Goal: Communication & Community: Answer question/provide support

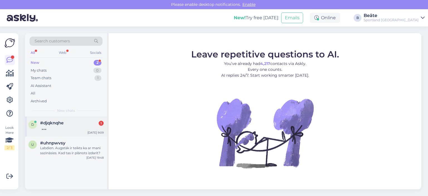
click at [62, 122] on span "#djqknqhe" at bounding box center [51, 122] width 23 height 5
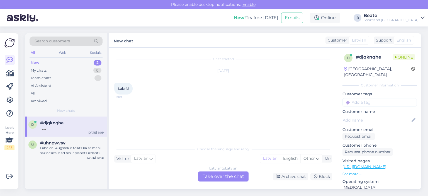
click at [223, 174] on div "Latvian to Latvian Take over the chat" at bounding box center [223, 176] width 50 height 10
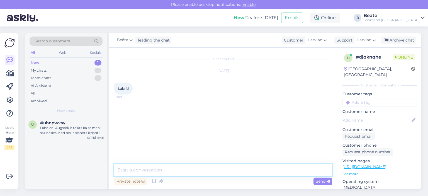
click at [276, 171] on textarea at bounding box center [223, 170] width 218 height 12
type textarea "Sveiki, kā varam Jums palīdzēt?"
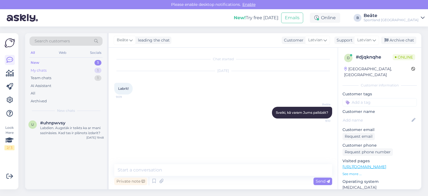
click at [41, 68] on div "My chats" at bounding box center [39, 71] width 16 height 6
click at [38, 90] on div "All" at bounding box center [66, 93] width 73 height 8
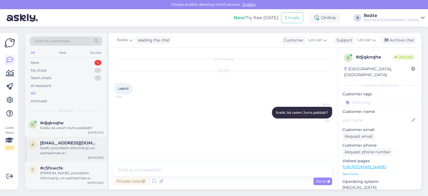
click at [75, 151] on div "Sveiki, precizēsim informāciju un sazināsimies ar [DEMOGRAPHIC_DATA]." at bounding box center [71, 150] width 63 height 10
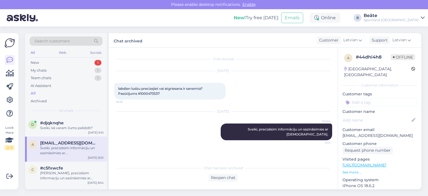
click at [151, 94] on span "labdien ludzu precizejiet vai atgriesana ir sanemta? Pasūtījums #1000473537" at bounding box center [160, 90] width 85 height 9
copy div "1000473537 18:39"
click at [219, 177] on div "Reopen chat" at bounding box center [223, 178] width 29 height 8
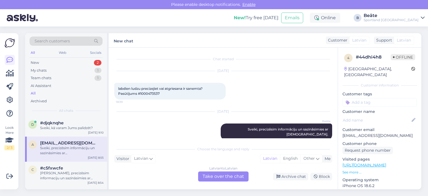
click at [219, 176] on div "Latvian to Latvian Take over the chat" at bounding box center [223, 176] width 50 height 10
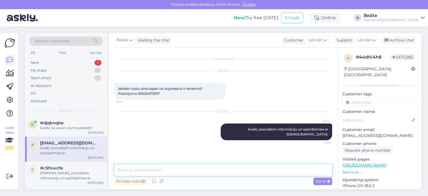
click at [218, 174] on textarea at bounding box center [223, 170] width 218 height 12
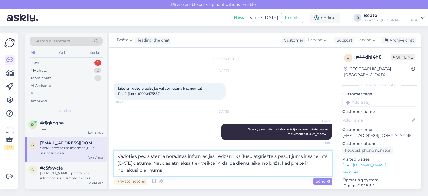
type textarea "Vadoties pēc sistēmā norādītās informācijas, redzam, ka Jūsu atgrieztais pasūtī…"
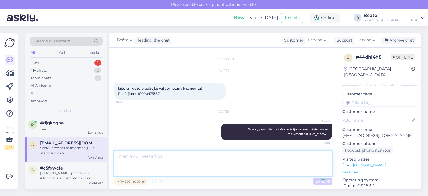
scroll to position [21, 0]
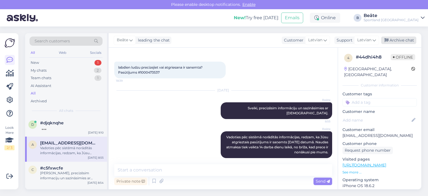
click at [400, 42] on div "Archive chat" at bounding box center [398, 40] width 35 height 8
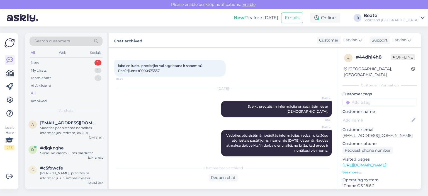
click at [35, 58] on div "Search customers All Web Socials New 1 My chats 1 Team chats 1 AI Assistant All…" at bounding box center [66, 74] width 82 height 83
click at [36, 60] on div "New" at bounding box center [35, 63] width 8 height 6
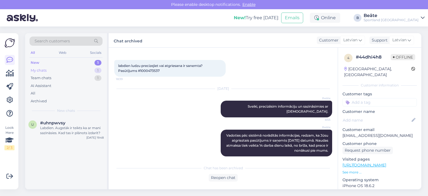
click at [40, 72] on div "My chats" at bounding box center [39, 71] width 16 height 6
click at [61, 124] on span "#djqknqhe" at bounding box center [51, 122] width 23 height 5
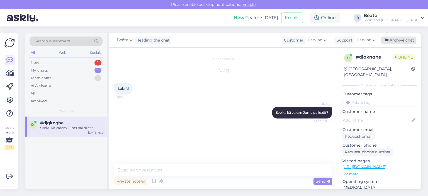
click at [396, 39] on div "Archive chat" at bounding box center [398, 40] width 35 height 8
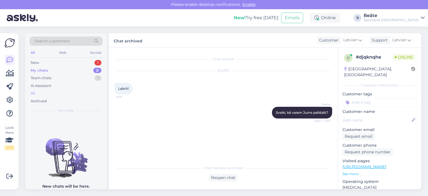
click at [39, 94] on div "All" at bounding box center [66, 93] width 73 height 8
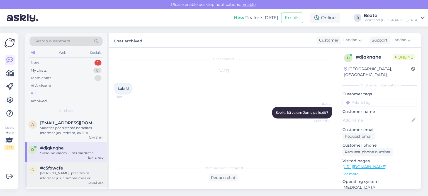
click at [80, 173] on div "[PERSON_NAME], precizēsim informaciju un sazināsimies ar [DEMOGRAPHIC_DATA]." at bounding box center [71, 175] width 63 height 10
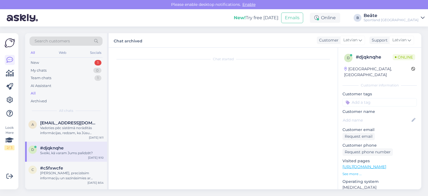
scroll to position [89, 0]
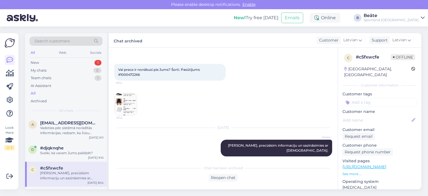
click at [134, 74] on span "Vai prece ir nonākusi pie Jums? Šorti. Pasūtījums #1000472266" at bounding box center [159, 71] width 82 height 9
copy span "1000472266"
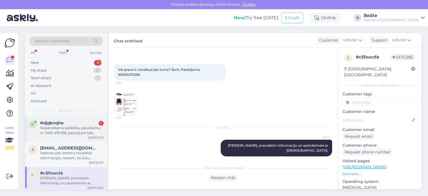
click at [67, 135] on div "d #djqknqhe 1 Nepieciešama palīdzība, pasūtījumu nr. 1000 475 536, pasūtījumi t…" at bounding box center [66, 128] width 82 height 25
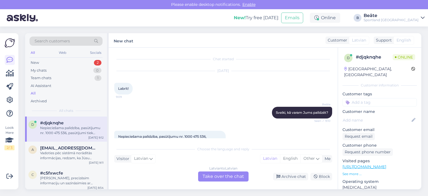
scroll to position [25, 0]
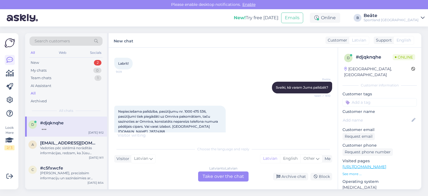
click at [219, 174] on div "Latvian to Latvian Take over the chat" at bounding box center [223, 176] width 50 height 10
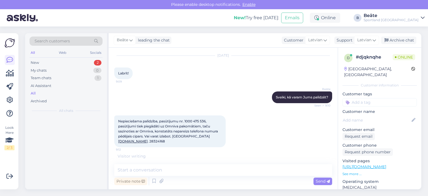
scroll to position [10, 0]
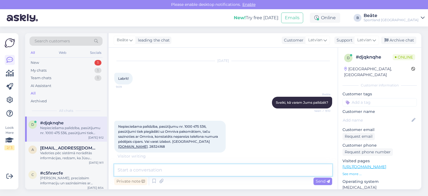
click at [219, 174] on textarea at bounding box center [223, 170] width 218 height 12
type textarea "J"
type textarea "N"
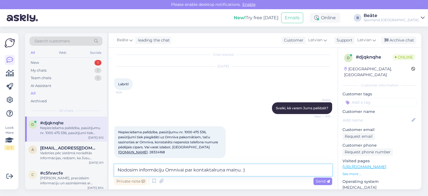
click at [221, 170] on textarea "Nodosim informāciju Omnivai par kontaktalruņa maiņu. :)" at bounding box center [223, 170] width 218 height 12
type textarea "Nodosim informāciju Omnivai par telefona numura maiņu. :)"
click at [326, 183] on span "Send" at bounding box center [322, 180] width 14 height 5
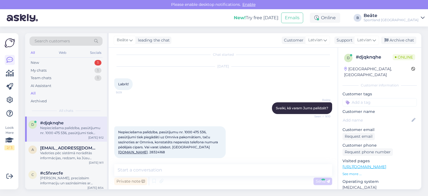
scroll to position [28, 0]
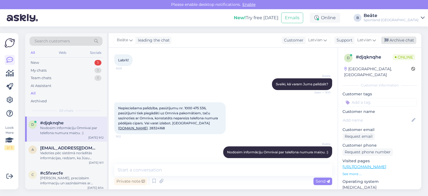
click at [400, 41] on div "Archive chat" at bounding box center [398, 40] width 35 height 8
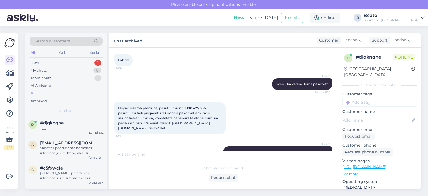
click at [195, 106] on span "Nepieciešama palīdzība, pasūtījumu nr. 1000 475 536, pasūtījumi tiek piegādāti …" at bounding box center [168, 118] width 101 height 24
drag, startPoint x: 195, startPoint y: 106, endPoint x: 190, endPoint y: 107, distance: 4.3
click at [190, 107] on span "Nepieciešama palīdzība, pasūtījumu nr. 1000 475 536, pasūtījumi tiek piegādāti …" at bounding box center [168, 118] width 101 height 24
drag, startPoint x: 206, startPoint y: 107, endPoint x: 185, endPoint y: 108, distance: 21.4
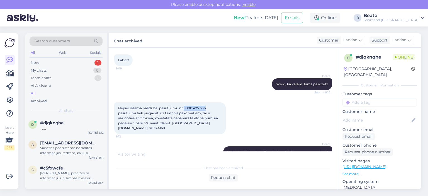
click at [185, 108] on span "Nepieciešama palīdzība, pasūtījumu nr. 1000 475 536, pasūtījumi tiek piegādāti …" at bounding box center [168, 118] width 101 height 24
copy span "1000 475 536"
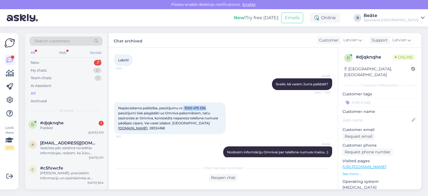
scroll to position [54, 0]
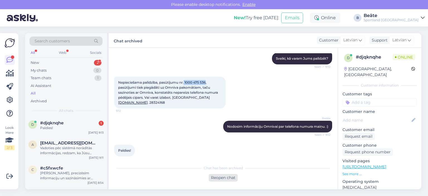
click at [222, 177] on div "Reopen chat" at bounding box center [223, 178] width 29 height 8
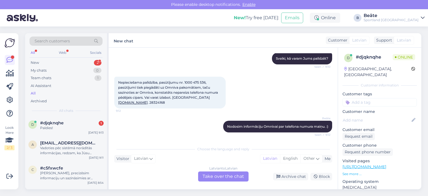
click at [221, 173] on div "Latvian to Latvian Take over the chat" at bounding box center [223, 176] width 50 height 10
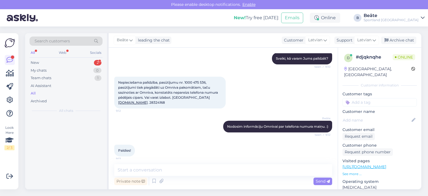
scroll to position [52, 0]
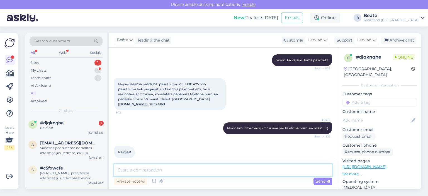
click at [221, 173] on textarea at bounding box center [223, 170] width 218 height 12
type textarea "Jauku Jums dienu!"
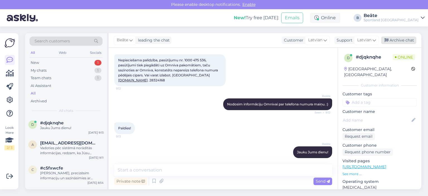
click at [392, 44] on div "Archive chat" at bounding box center [398, 40] width 35 height 8
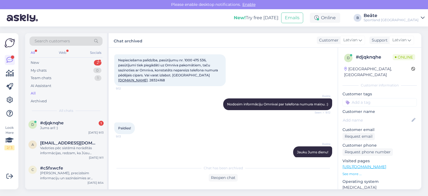
scroll to position [102, 0]
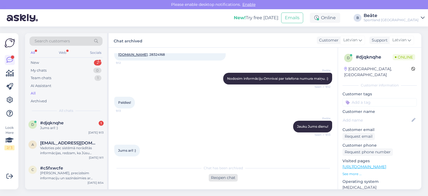
click at [222, 177] on div "Reopen chat" at bounding box center [223, 178] width 29 height 8
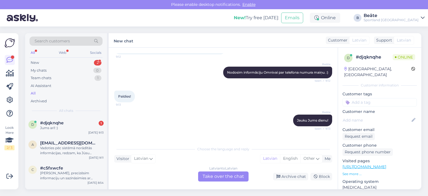
click at [241, 172] on div "Latvian to Latvian Take over the chat" at bounding box center [223, 176] width 50 height 10
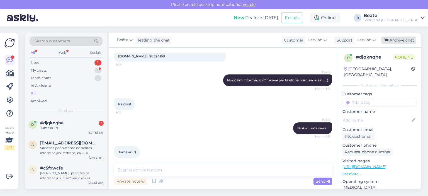
click at [392, 38] on div "Archive chat" at bounding box center [398, 40] width 35 height 8
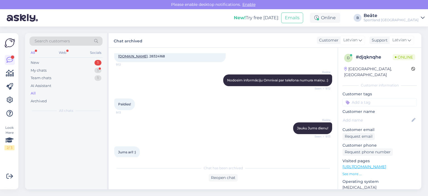
scroll to position [102, 0]
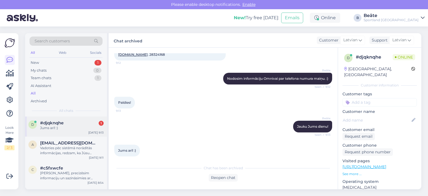
click at [58, 124] on span "#djqknqhe" at bounding box center [51, 122] width 23 height 5
click at [38, 61] on div "New" at bounding box center [35, 63] width 8 height 6
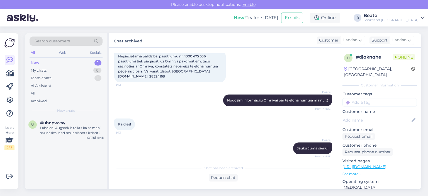
scroll to position [46, 0]
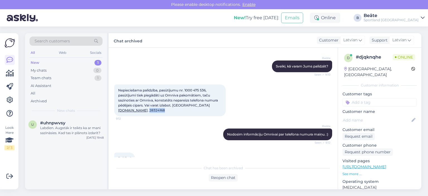
drag, startPoint x: 213, startPoint y: 104, endPoint x: 197, endPoint y: 105, distance: 16.7
click at [197, 105] on div "Nepieciešama palīdzība, pasūtījumu nr. 1000 475 536, pasūtījumi tiek piegādāti …" at bounding box center [169, 100] width 111 height 32
copy span "28324168"
click at [43, 79] on div "Team chats" at bounding box center [41, 78] width 21 height 6
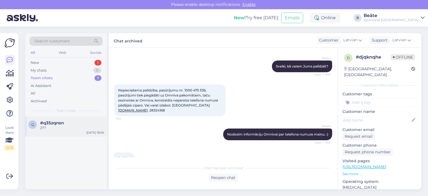
click at [61, 124] on span "#q35zqnsn" at bounding box center [52, 122] width 24 height 5
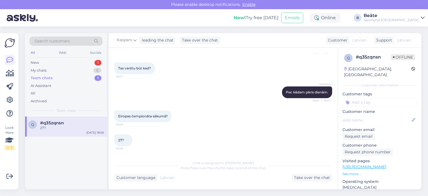
scroll to position [78, 0]
click at [299, 178] on div "Take over the chat" at bounding box center [312, 178] width 40 height 8
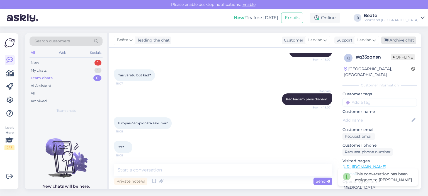
click at [395, 43] on div "Archive chat" at bounding box center [398, 40] width 35 height 8
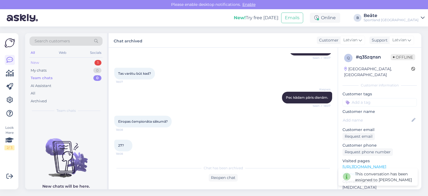
click at [42, 60] on div "New 1" at bounding box center [66, 63] width 73 height 8
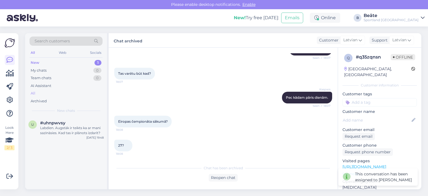
click at [40, 92] on div "All" at bounding box center [66, 93] width 73 height 8
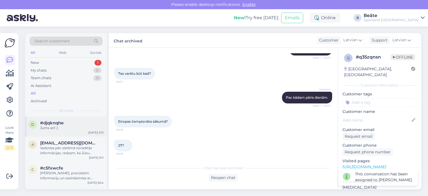
scroll to position [28, 0]
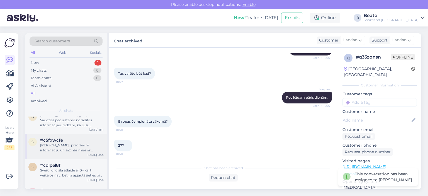
click at [71, 151] on div "[PERSON_NAME], precizēsim informaciju un sazināsimies ar [DEMOGRAPHIC_DATA]." at bounding box center [71, 148] width 63 height 10
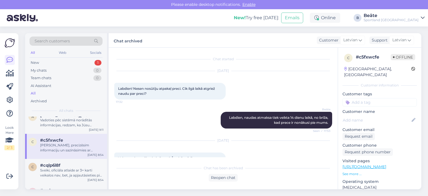
scroll to position [89, 0]
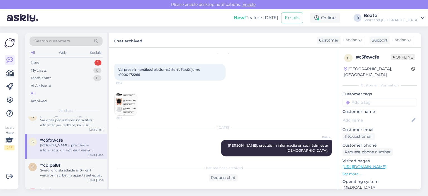
click at [131, 73] on span "Vai prece ir nonākusi pie Jums? Šorti. Pasūtījums #1000472266" at bounding box center [159, 71] width 82 height 9
copy span "1000472266"
click at [227, 97] on div "[DATE] Vai prece ir nonākusi pie Jums? Šorti. Pasūtījums #1000472266 19:14 19:14" at bounding box center [223, 84] width 218 height 76
click at [221, 179] on div "Reopen chat" at bounding box center [223, 178] width 29 height 8
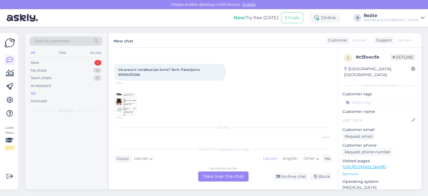
scroll to position [0, 0]
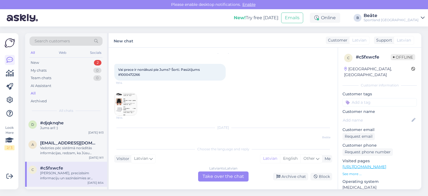
click at [211, 174] on div "Latvian to Latvian Take over the chat" at bounding box center [223, 176] width 50 height 10
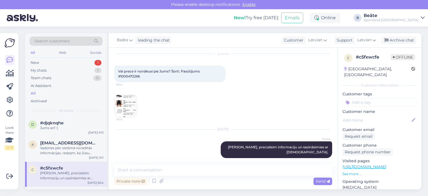
scroll to position [87, 0]
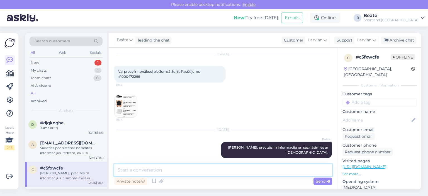
click at [216, 168] on textarea at bounding box center [223, 170] width 218 height 12
type textarea "Ar ko Jūs veicāt atgriešanu?"
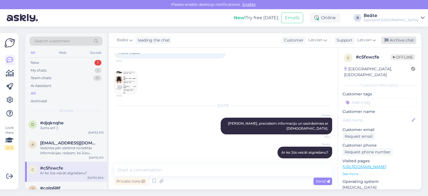
click at [396, 42] on div "Archive chat" at bounding box center [398, 40] width 35 height 8
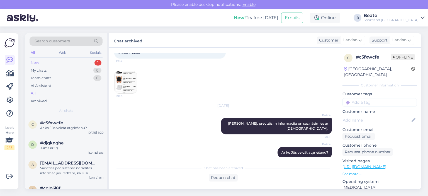
click at [48, 63] on div "New 1" at bounding box center [66, 63] width 73 height 8
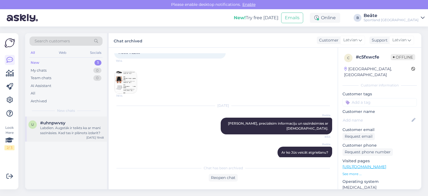
click at [72, 126] on div "Labdien. Augstāk ir teikts ka ar mani sazināsies. Kad tas ir plānots izdarīt?" at bounding box center [71, 130] width 63 height 10
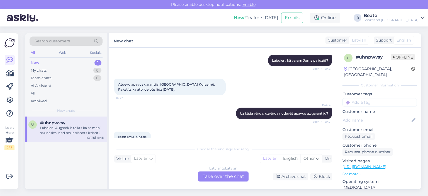
scroll to position [56, 0]
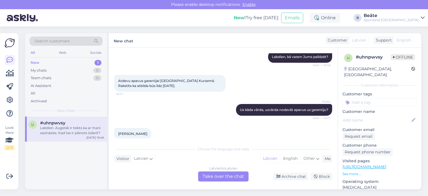
click at [214, 175] on div "Latvian to Latvian Take over the chat" at bounding box center [223, 176] width 50 height 10
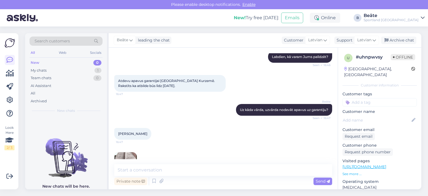
scroll to position [166, 0]
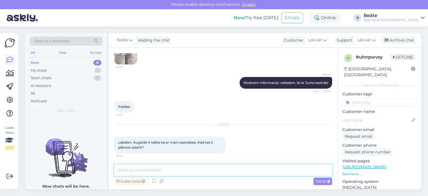
click at [194, 170] on textarea at bounding box center [223, 170] width 218 height 12
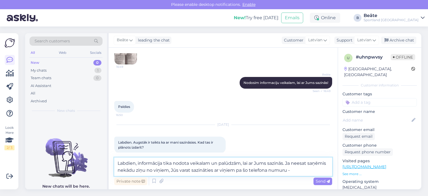
paste textarea "[PHONE_NUMBER]"
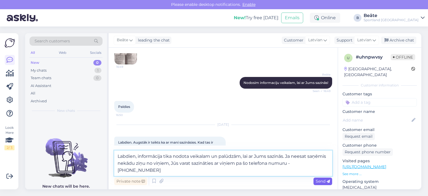
type textarea "Labdien, informācija tika nodota veikalam un palūdzām, lai ar Jums sazinās. Ja …"
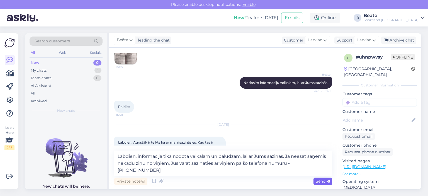
click at [322, 181] on span "Send" at bounding box center [322, 180] width 14 height 5
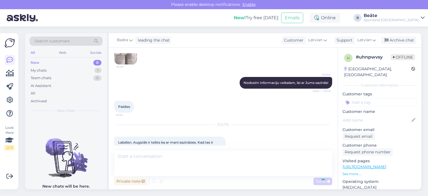
scroll to position [216, 0]
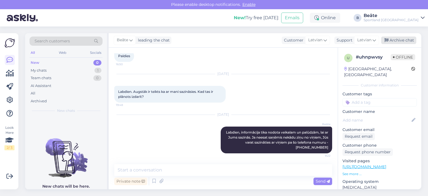
click at [403, 40] on div "Archive chat" at bounding box center [398, 40] width 35 height 8
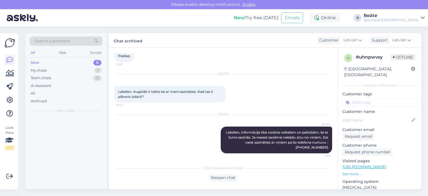
scroll to position [218, 0]
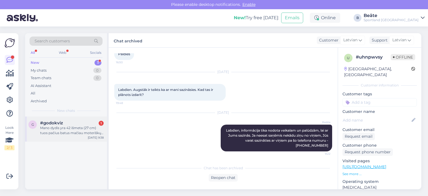
click at [64, 119] on div "g #godokviz 1 Mano dydis yra 42 išmeta (27 cm) tuos pačius batus mačiau moteriš…" at bounding box center [66, 128] width 82 height 25
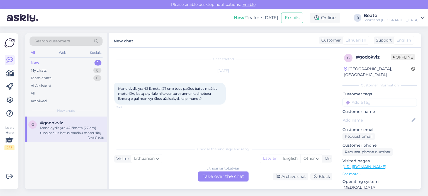
click at [237, 176] on div "Lithuanian to Latvian Take over the chat" at bounding box center [223, 176] width 50 height 10
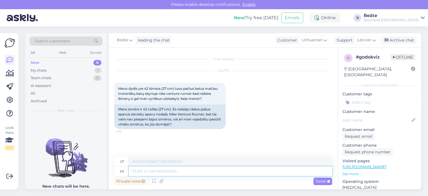
click at [233, 168] on textarea at bounding box center [230, 170] width 203 height 9
type textarea "Labdien,"
type textarea "Sveiki,"
type textarea "Labdien, vīriešu apa"
type textarea "Sveiki, vyriški"
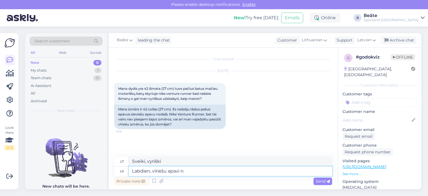
type textarea "Labdien, vīriešu apavi no"
type textarea "Sveiki, vyriški batai"
type textarea "Labdien, vīriešu apavi no si"
type textarea "Sveiki, vyriški batai iš"
type textarea "[PERSON_NAME], vīriešu apavi no sieviešu apa"
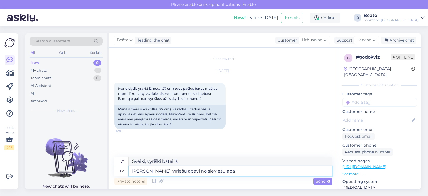
type textarea "Sveiki, vyriški batai iš moteriškų"
type textarea "Labdien, vīriešu apavi no sieviešu apaviem v"
type textarea "Sveiki, vyriški batai iš moteriškų batų"
type textarea "[PERSON_NAME], vīriešu apavi no sieviešu apaviem var kr"
type textarea "Sveiki, vyriški batai iš moteriškų batų gali"
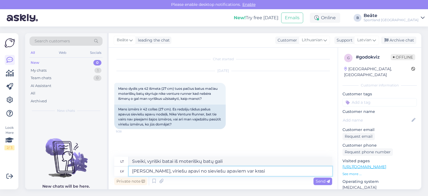
type textarea "[PERSON_NAME], vīriešu apavi no sieviešu apaviem var krasi a"
type textarea "Sveiki, vyriški batai gali labai skirtis nuo moteriškų batų."
type textarea "[PERSON_NAME], vīriešu apavi no sieviešu apaviem var krasi atšķirties, lai ga"
type textarea "Sveiki, vyriški batai gali labai skirtis nuo moteriškų batų, todėl"
type textarea "[PERSON_NAME], vīriešu apavi no sieviešu apaviem var krasi atšķirties, lai gan"
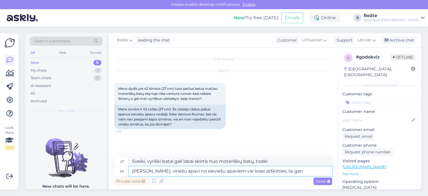
type textarea "Sveiki, vyriški batai gali labai skirtis nuo moteriškų batų, nors"
type textarea "[PERSON_NAME], vīriešu apavi no sieviešu apaviem var krasi atšķirties, lai gan …"
type textarea "Sveiki, vyriški batai gali labai skirtis nuo moteriškų batų, nors jie gali"
type textarea "Labdien, vīriešu apavi no sieviešu apaviem var krasi atšķirties, lai gan var bū…"
type textarea "Sveiki, vyriški batai gali labai skirtis nuo moteriškų batų, nors gali būti ir …"
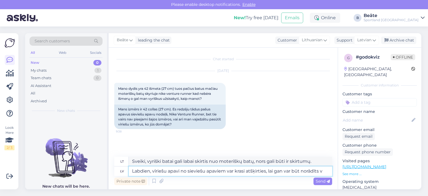
type textarea "[PERSON_NAME], vīriešu apavi no sieviešu apaviem var krasi atšķirties, lai gan …"
type textarea "Sveiki, vyriški batai gali labai skirtis nuo moteriškų batų, nors tai gali būti…"
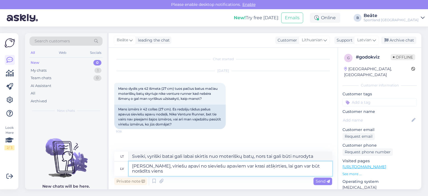
type textarea "[PERSON_NAME], vīriešu apavi no sieviešu apaviem var krasi atšķirties, lai gan …"
type textarea "Sveiki, vyriški batai gali labai skirtis nuo moteriškų batų, nors vienas iš jų …"
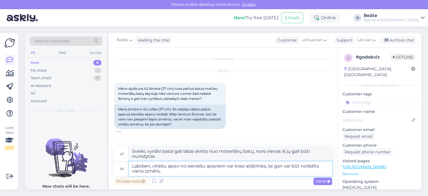
type textarea "Labdien, vīriešu apavi no sieviešu apaviem var krasi atšķirties, lai gan var bū…"
type textarea "Sveiki, vyriški batai gali labai skirtis nuo moteriškų batų, net jei nurodytas …"
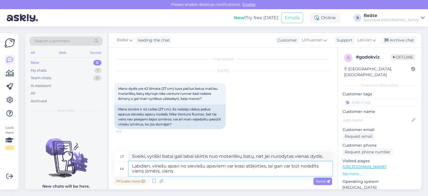
type textarea "[PERSON_NAME], vīriešu apavi no sieviešu apaviem var krasi atšķirties, lai gan …"
type textarea "Sveiki, vyriški batai gali labai skirtis nuo moteriškų batų, net jei nurodytas …"
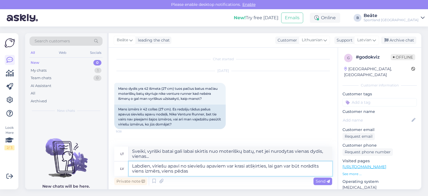
type textarea "Labdien, vīriešu apavi no sieviešu apaviem var krasi atšķirties, lai gan var bū…"
type textarea "Sveiki, vyriški batai gali labai skirtis nuo moteriškų batų, net jei nurodytas …"
type textarea "Labdien, vīriešu apavi no sieviešu apaviem var krasi atšķirties, lai gan var bū…"
type textarea "Sveiki, vyriški batai gali labai skirtis nuo moteriškų batų, net jei nurodytas …"
type textarea "Labdien, vīriešu apavi no sieviešu apaviem var krasi atšķirties, lai gan var bū…"
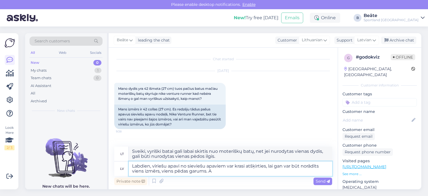
type textarea "Sveiki, vyriški batai gali labai skirtis nuo moteriškų batų, net jei nurodytas …"
type textarea "Labdien, vīriešu apavi no sieviešu apaviem var krasi atšķirties, lai gan var bū…"
type textarea "Sveiki, vyriški batai gali labai skirtis nuo moteriškų batų, net jei nurodytas …"
type textarea "Labdien, vīriešu apavi no sieviešu apaviem var krasi atšķirties, lai gan var bū…"
type textarea "Sveiki, vyriški batai gali labai skirtis nuo moteriškų batų, net jei jie nurody…"
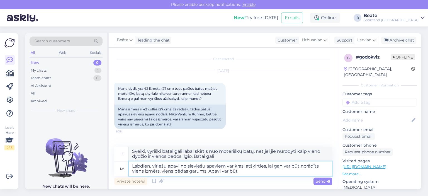
type textarea "Labdien, vīriešu apavi no sieviešu apaviem var krasi atšķirties, lai gan var bū…"
type textarea "Sveiki, vyriški batai gali labai skirtis nuo moteriškų batų, net jei jie nurody…"
type textarea "Labdien, vīriešu apavi no sieviešu apaviem var krasi atšķirties, lai gan var bū…"
type textarea "Sveiki, vyriški batai gali labai skirtis nuo moteriškų batų, net jei jie nurody…"
type textarea "Labdien, vīriešu apavi no sieviešu apaviem var krasi atšķirties, lai gan var bū…"
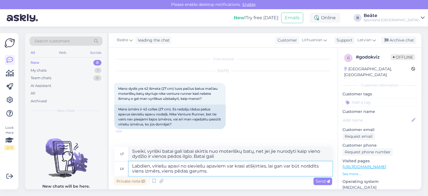
type textarea "Sveiki, vyriški batai gali labai skirtis nuo moteriškų batų, net jei nurodytas …"
type textarea "Labdien, vīriešu apavi no sieviešu apaviem var krasi atšķirties, lai gan var bū…"
type textarea "Sveiki, vyriški batai gali labai skirtis nuo moteriškų batų, net jei nurodytas …"
type textarea "Labdien, vīriešu apavi no sieviešu apaviem var krasi atšķirties, lai gan var bū…"
type textarea "Sveiki, vyriški batai gali labai skirtis nuo moteriškų batų, net jei nurodytas …"
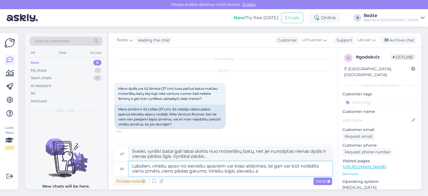
type textarea "Labdien, vīriešu apavi no sieviešu apaviem var krasi atšķirties, lai gan var bū…"
type textarea "Sveiki, vyriški batai gali labai skirtis nuo moteriškų batų, net jei nurodytas …"
type textarea "Labdien, vīriešu apavi no sieviešu apaviem var krasi atšķirties, lai gan var bū…"
type textarea "Sveiki, vyriški batai gali labai skirtis nuo moteriškų batų, net jei nurodytas …"
type textarea "Labdien, vīriešu apavi no sieviešu apaviem var krasi atšķirties, lai gan var bū…"
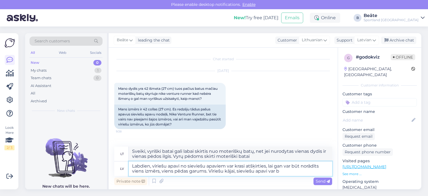
type textarea "Sveiki, vyriški batai gali labai skirtis nuo moteriškų batų, nors gali būti nur…"
type textarea "Labdien, vīriešu apavi no sieviešu apaviem var krasi atšķirties, lai gan var bū…"
type textarea "Sveiki, vyriški batai gali labai skirtis nuo moteriškų batų, nors gali būti nur…"
type textarea "Labdien, vīriešu apavi no sieviešu apaviem var krasi atšķirties, lai gan var bū…"
type textarea "Sveiki, vyriški batai gali labai skirtis nuo moteriškų batų, nors gali būti nur…"
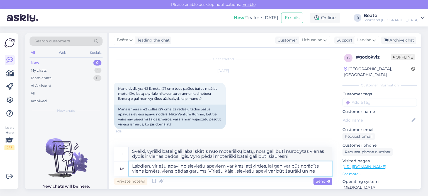
type textarea "Labdien, vīriešu apavi no sieviešu apaviem var krasi atšķirties, lai gan var bū…"
type textarea "Sveiki, vyriški batai gali labai skirtis nuo moteriškų batų, net jei jie gali b…"
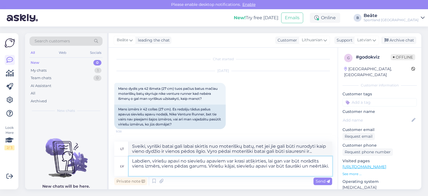
type textarea "Labdien, vīriešu apavi no sieviešu apaviem var krasi atšķirties, lai gan var bū…"
type textarea "Sveiki, vyriški batai gali labai skirtis nuo moteriškų, net jei jie nurodyti ka…"
type textarea "Labdien, vīriešu apavi no sieviešu apaviem var krasi atšķirties, lai gan var bū…"
type textarea "Sveiki, vyriški batai gali labai skirtis nuo moteriškų batų, net jei jie gali b…"
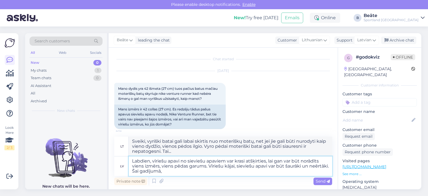
type textarea "Labdien, vīriešu apavi no sieviešu apaviem var krasi atšķirties, lai gan var bū…"
type textarea "Sveiki, vyriški batai gali labai skirtis nuo moteriškų batų, net jei jie gali b…"
type textarea "Labdien, vīriešu apavi no sieviešu apaviem var krasi atšķirties, lai gan var bū…"
type textarea "Sveiki, vyriški batai gali labai skirtis nuo moteriškų batų, net jei jie gali b…"
type textarea "Labdien, vīriešu apavi no sieviešu apaviem var krasi atšķirties, lai gan var bū…"
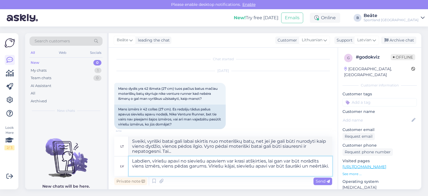
type textarea "Sveiki, vyriški batai gali labai skirtis nuo moteriškų, net jei jie nurodyti ka…"
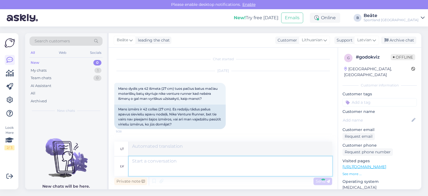
scroll to position [37, 0]
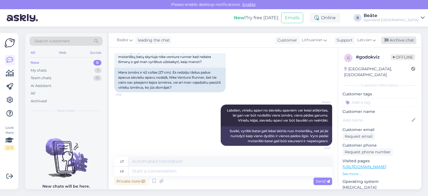
click at [404, 44] on div "Archive chat" at bounding box center [398, 40] width 35 height 8
